Goal: Transaction & Acquisition: Purchase product/service

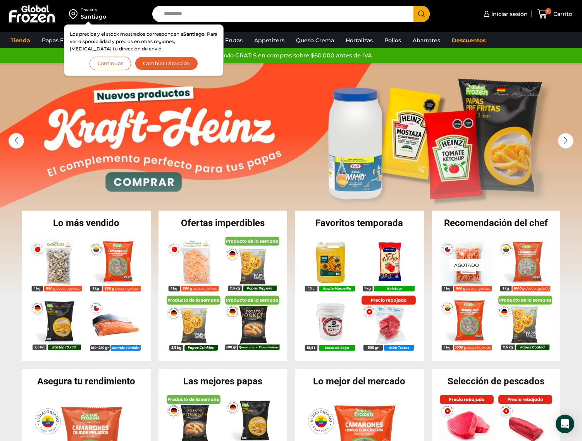
click at [9, 436] on section "Asegura tu rendimiento En stock Camarón 71/90 Crudo Pelado sin Vena – Super Pri…" at bounding box center [291, 443] width 582 height 151
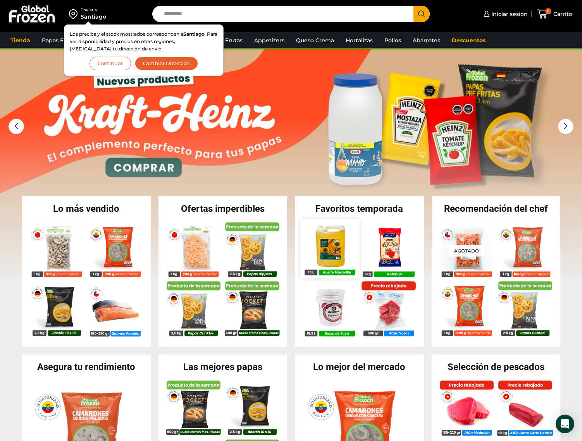
scroll to position [116, 0]
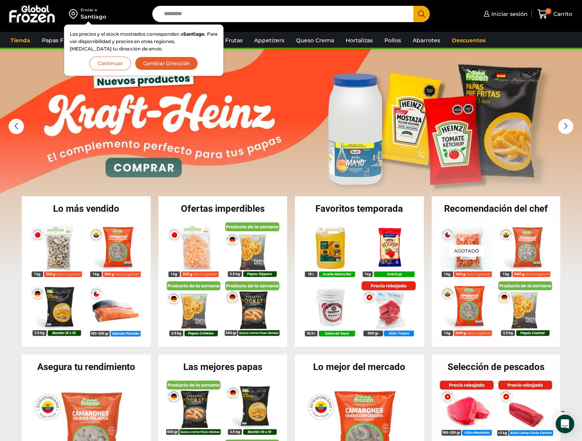
scroll to position [0, 0]
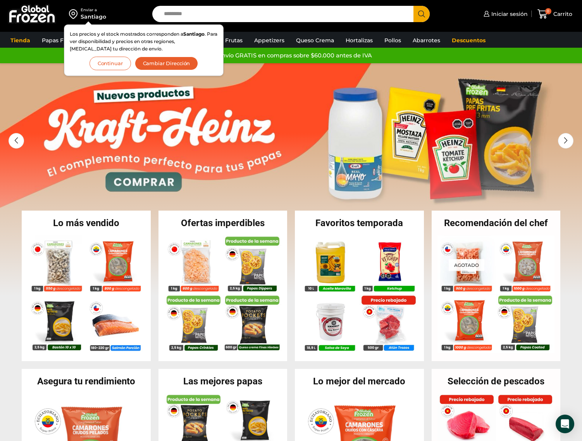
click at [112, 67] on button "Continuar" at bounding box center [110, 64] width 41 height 14
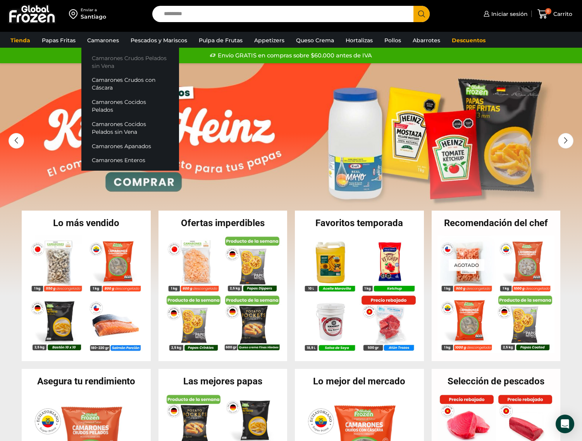
click at [107, 62] on link "Camarones Crudos Pelados sin Vena" at bounding box center [130, 62] width 98 height 22
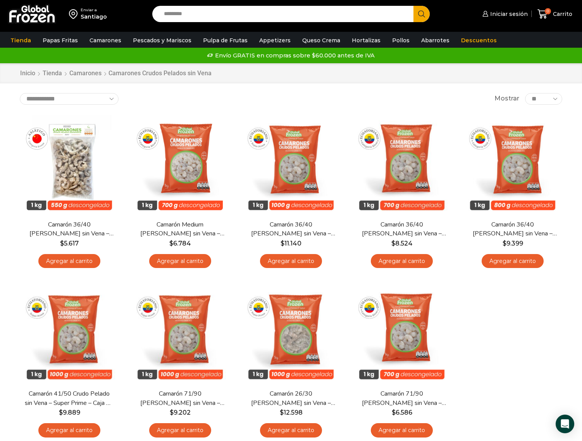
click at [524, 353] on div "En stock [GEOGRAPHIC_DATA] Camarón 36/40 Crudo Pelado sin Vena – Bronze – Caja …" at bounding box center [291, 278] width 554 height 339
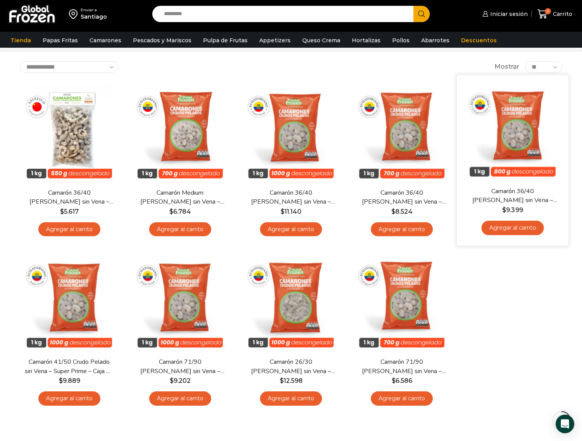
scroll to position [39, 0]
